Goal: Information Seeking & Learning: Learn about a topic

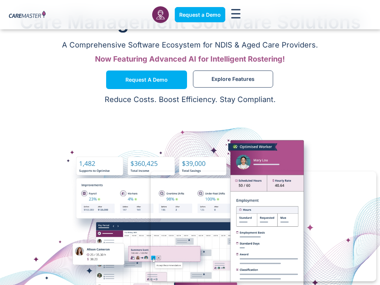
scroll to position [168, 0]
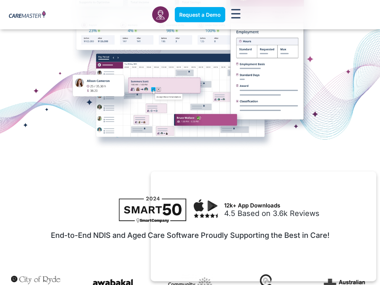
click at [258, 131] on div at bounding box center [190, 52] width 380 height 223
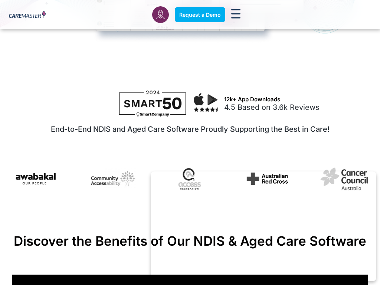
scroll to position [869, 0]
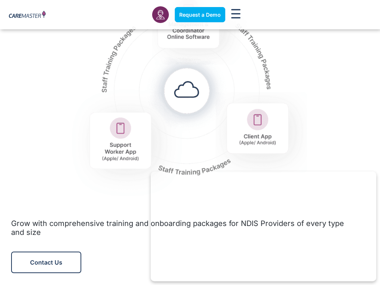
click at [340, 162] on div at bounding box center [190, 85] width 358 height 238
click at [73, 104] on img at bounding box center [190, 85] width 250 height 238
click at [267, 156] on img at bounding box center [190, 85] width 250 height 238
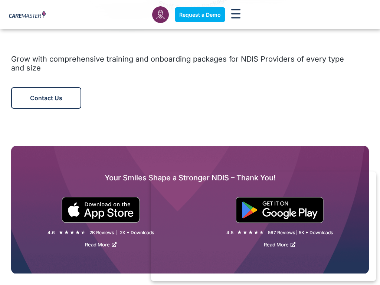
click at [305, 159] on div "Your Smiles Shape a Stronger NDIS – Thank You! 4.6 ★ ★ ★ ★ ★ 4.5/5 2K Reviews |…" at bounding box center [190, 210] width 358 height 128
click at [306, 155] on div "Your Smiles Shape a Stronger NDIS – Thank You! 4.6 ★ ★ ★ ★ ★ 4.5/5 2K Reviews |…" at bounding box center [190, 210] width 358 height 128
click at [303, 161] on div "Your Smiles Shape a Stronger NDIS – Thank You! 4.6 ★ ★ ★ ★ ★ 4.5/5 2K Reviews |…" at bounding box center [190, 210] width 358 height 128
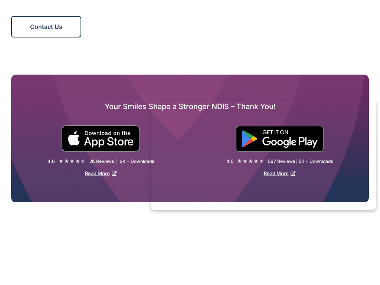
scroll to position [1226, 0]
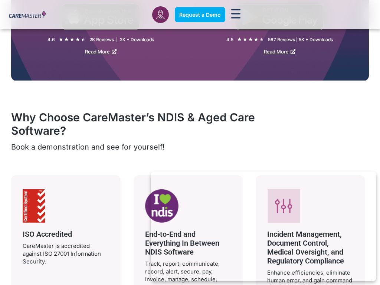
click at [188, 128] on h2 "Why Choose CareMaster’s NDIS & Aged Care Software?" at bounding box center [136, 124] width 250 height 27
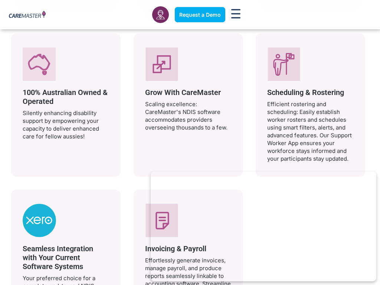
scroll to position [1591, 0]
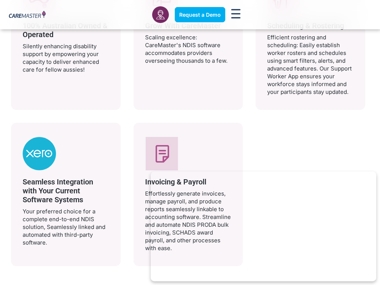
click at [123, 171] on div "ISO Accredited CareMaster is accredited against ISO 27001 Information Security.…" at bounding box center [188, 38] width 354 height 456
click at [341, 125] on div "ISO Accredited CareMaster is accredited against ISO 27001 Information Security.…" at bounding box center [188, 38] width 354 height 456
click at [103, 166] on div at bounding box center [66, 153] width 86 height 33
click at [185, 127] on div "Invoicing & Payroll Effortlessly generate invoices, manage payroll, and produce…" at bounding box center [188, 194] width 109 height 143
click at [263, 160] on div "ISO Accredited CareMaster is accredited against ISO 27001 Information Security.…" at bounding box center [188, 38] width 354 height 456
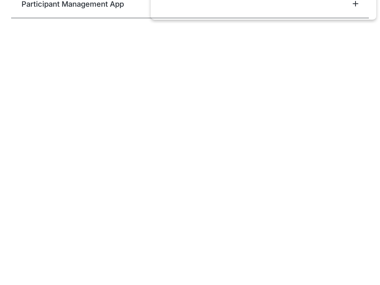
scroll to position [2256, 0]
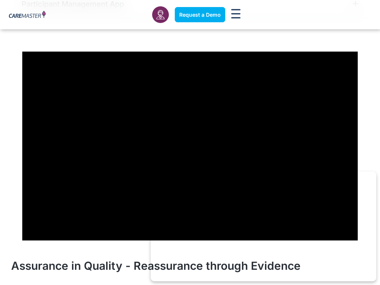
click at [116, 125] on video at bounding box center [189, 146] width 335 height 189
click at [57, 164] on video at bounding box center [189, 146] width 335 height 189
